Goal: Task Accomplishment & Management: Use online tool/utility

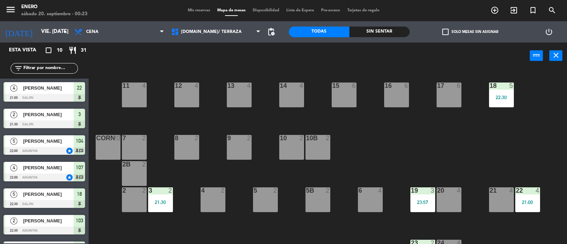
scroll to position [44, 0]
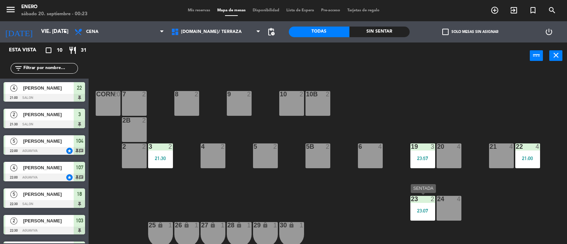
click at [422, 208] on div "23:07" at bounding box center [422, 210] width 25 height 5
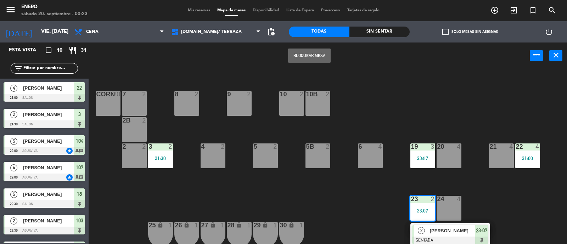
click at [422, 208] on div "23:07" at bounding box center [422, 210] width 25 height 5
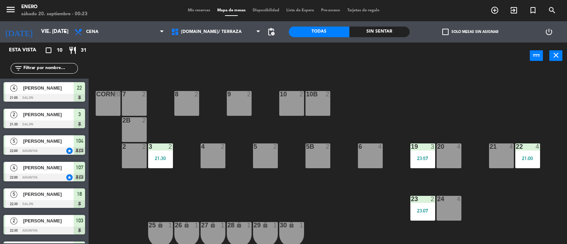
click at [422, 208] on div "23:07" at bounding box center [422, 210] width 25 height 5
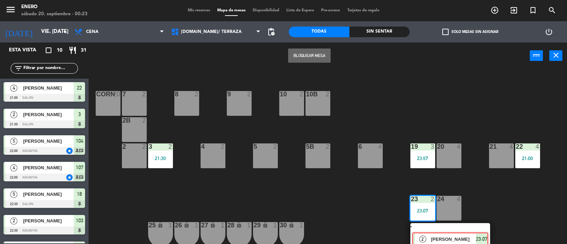
click at [442, 226] on div "2 [PERSON_NAME] SENTADA 23:07" at bounding box center [450, 235] width 90 height 25
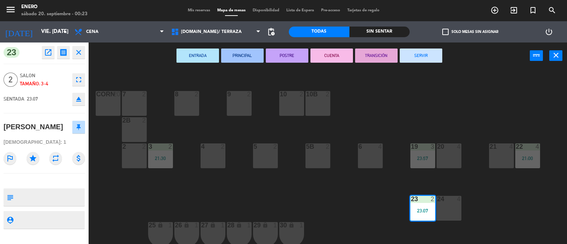
click at [425, 59] on button "SERVIR" at bounding box center [420, 56] width 42 height 14
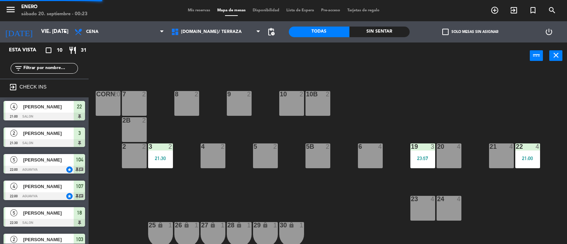
scroll to position [23, 0]
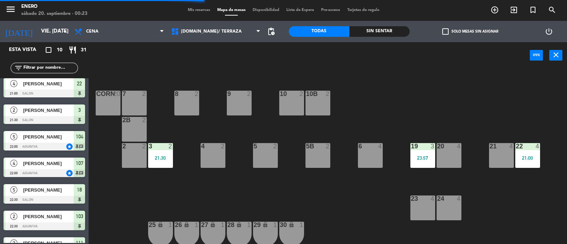
click at [422, 159] on div "23:57" at bounding box center [422, 157] width 25 height 5
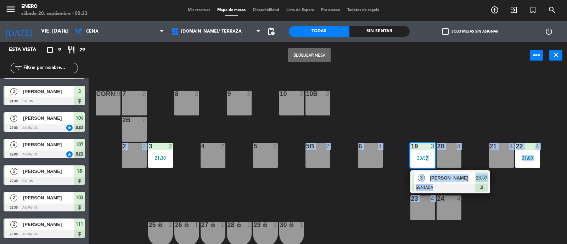
drag, startPoint x: 422, startPoint y: 159, endPoint x: 431, endPoint y: 206, distance: 48.1
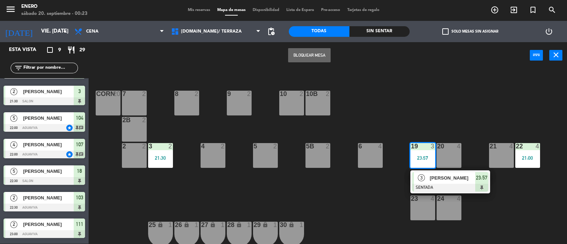
click at [419, 117] on div "14 4 12 4 11 4 17 6 15 6 16 6 13 4 18 5 22:30 10 2 7 2 8 2 9 2 corn 20 10b 2 2B…" at bounding box center [330, 156] width 472 height 175
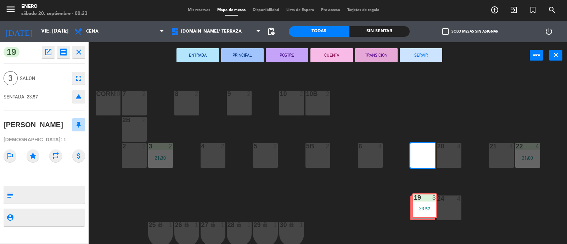
drag, startPoint x: 416, startPoint y: 155, endPoint x: 421, endPoint y: 203, distance: 47.7
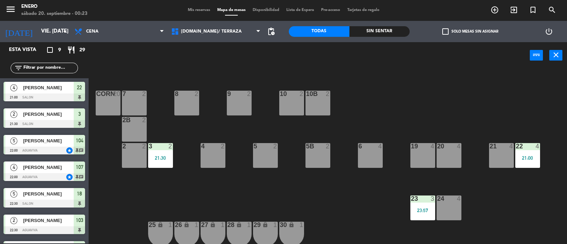
scroll to position [60, 0]
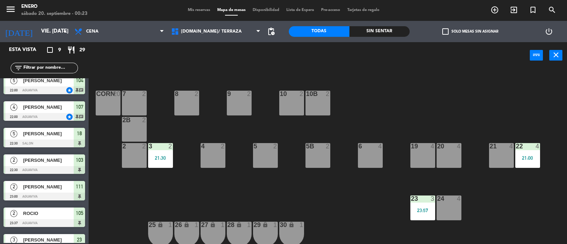
click at [530, 153] on div "22 4 21:00" at bounding box center [527, 155] width 25 height 25
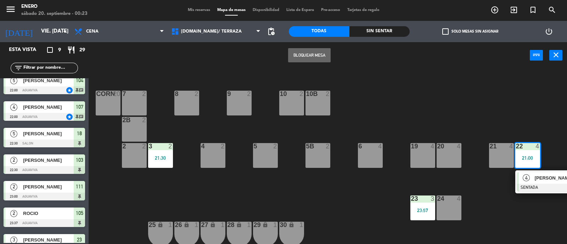
click at [528, 178] on div "4 [PERSON_NAME] SENTADA 21:00" at bounding box center [555, 181] width 90 height 23
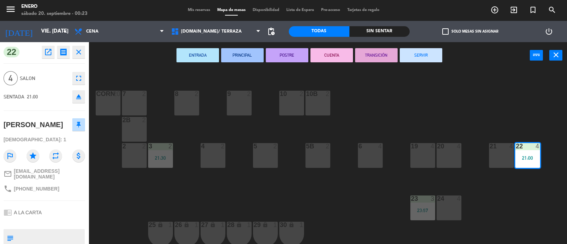
click at [418, 55] on button "SERVIR" at bounding box center [420, 55] width 42 height 14
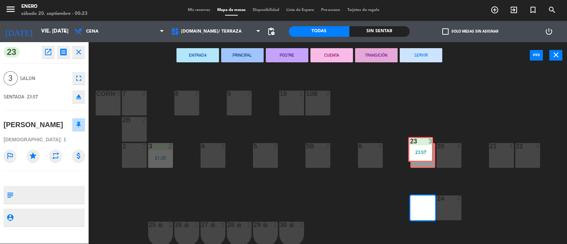
drag, startPoint x: 421, startPoint y: 206, endPoint x: 421, endPoint y: 153, distance: 53.1
click at [421, 153] on div "14 4 12 4 11 4 17 6 15 6 16 6 13 4 18 5 22:30 10 2 7 2 8 2 9 2 corn 20 10b 2 2B…" at bounding box center [330, 156] width 472 height 175
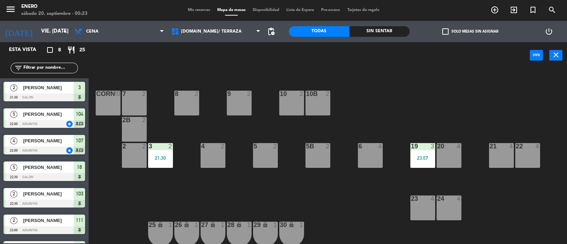
scroll to position [48, 0]
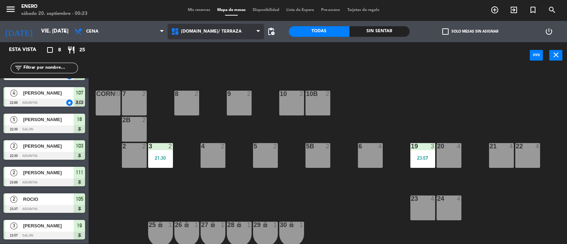
click at [200, 32] on span "[DOMAIN_NAME]/ TERRAZA" at bounding box center [211, 31] width 61 height 5
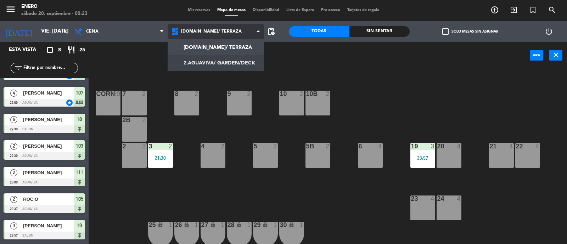
click at [208, 63] on ng-component "menu Enero sábado 20. septiembre - 00:23 Mis reservas Mapa de mesas Disponibili…" at bounding box center [283, 122] width 567 height 245
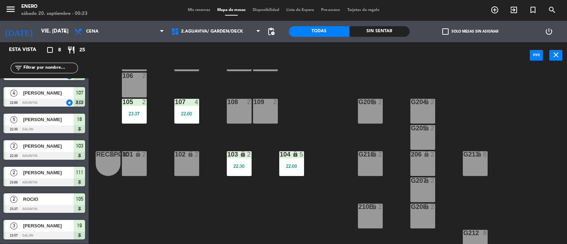
scroll to position [0, 0]
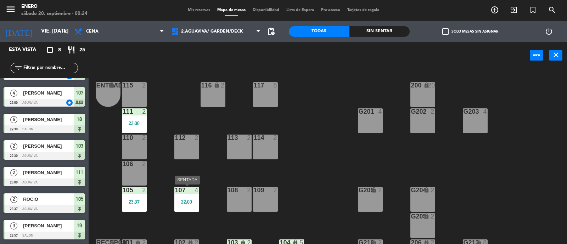
click at [183, 206] on div "107 4 22:00" at bounding box center [186, 199] width 25 height 25
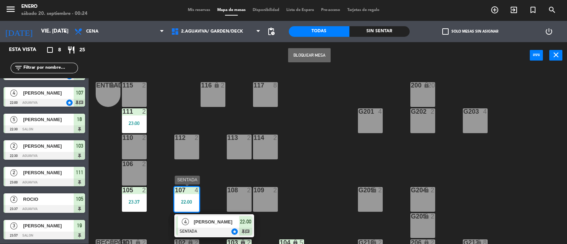
click at [220, 218] on span "[PERSON_NAME]" at bounding box center [216, 221] width 45 height 7
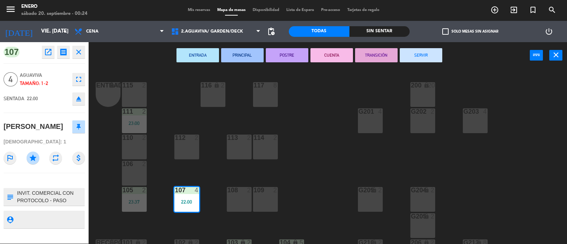
click at [418, 53] on button "SERVIR" at bounding box center [420, 55] width 42 height 14
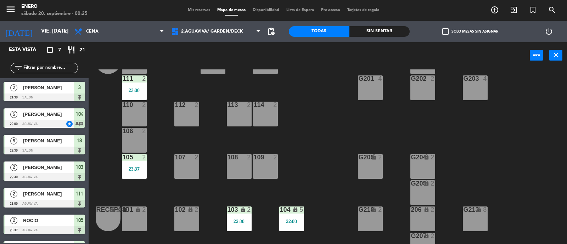
scroll to position [44, 0]
